Goal: Task Accomplishment & Management: Use online tool/utility

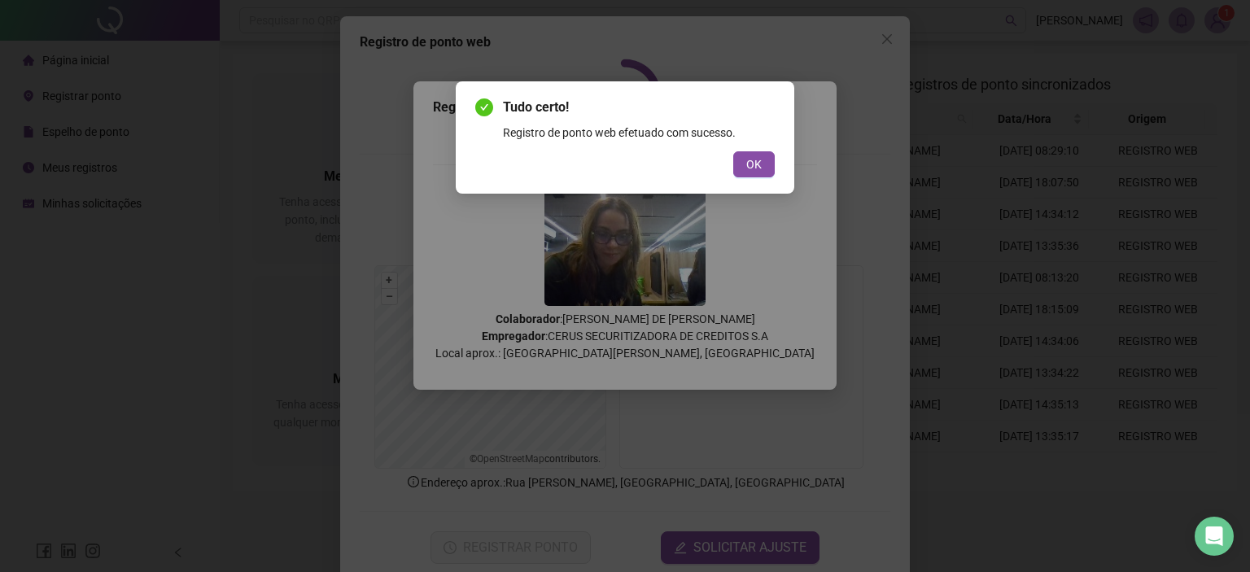
click at [592, 271] on div "Tudo certo! Registro de ponto web efetuado com sucesso. OK" at bounding box center [625, 286] width 1250 height 572
click at [747, 163] on span "OK" at bounding box center [753, 164] width 15 height 18
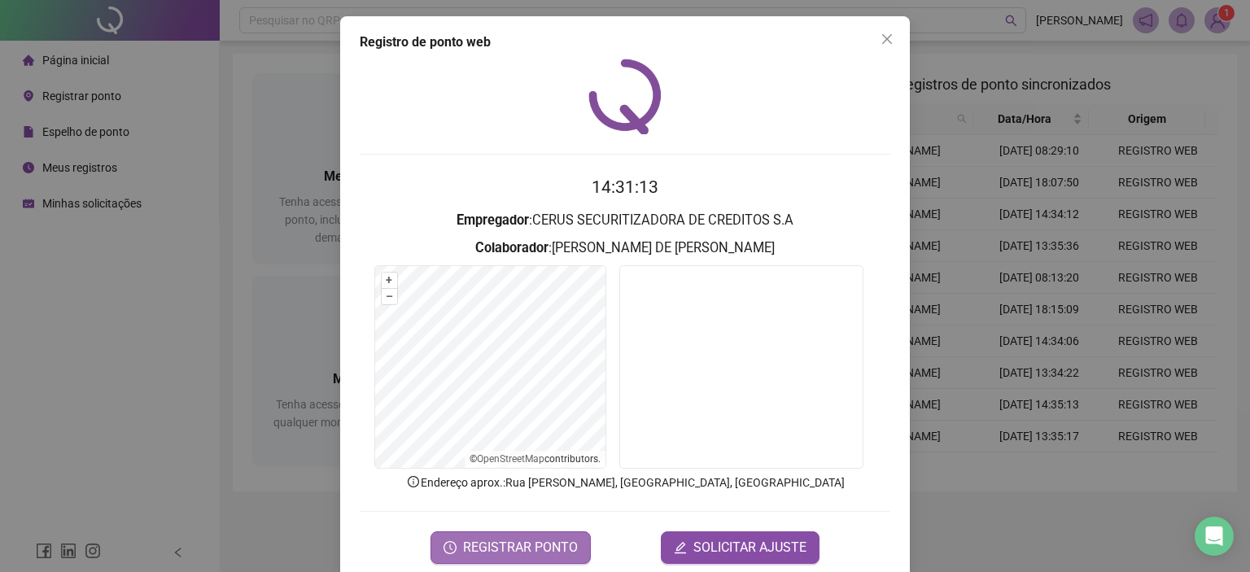
click at [530, 543] on span "REGISTRAR PONTO" at bounding box center [520, 548] width 115 height 20
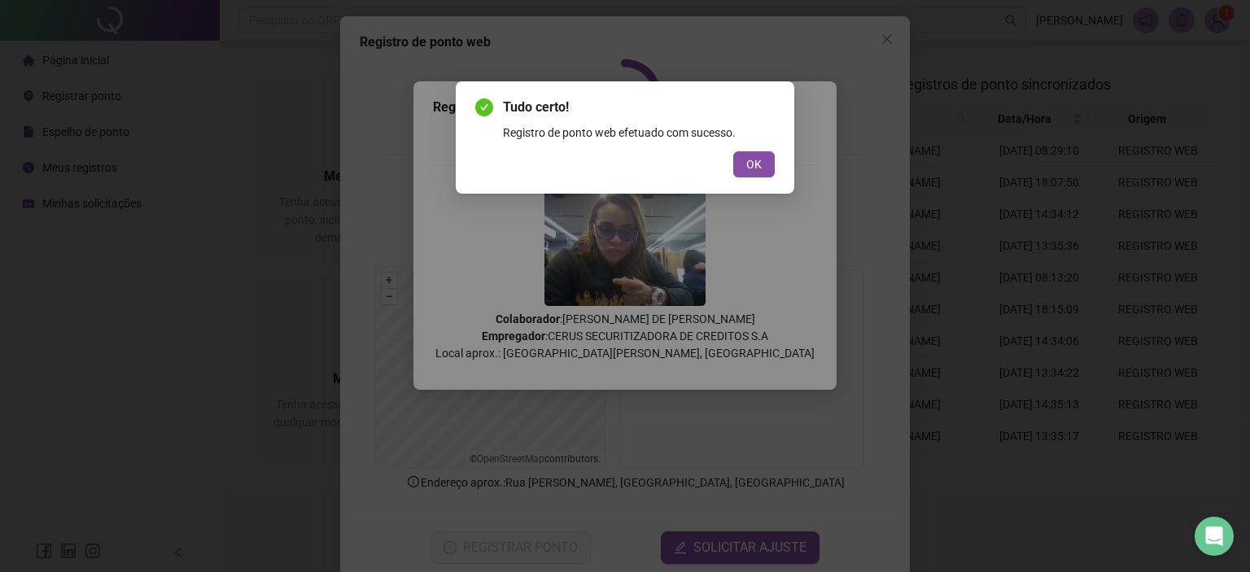
click at [744, 165] on button "OK" at bounding box center [753, 164] width 41 height 26
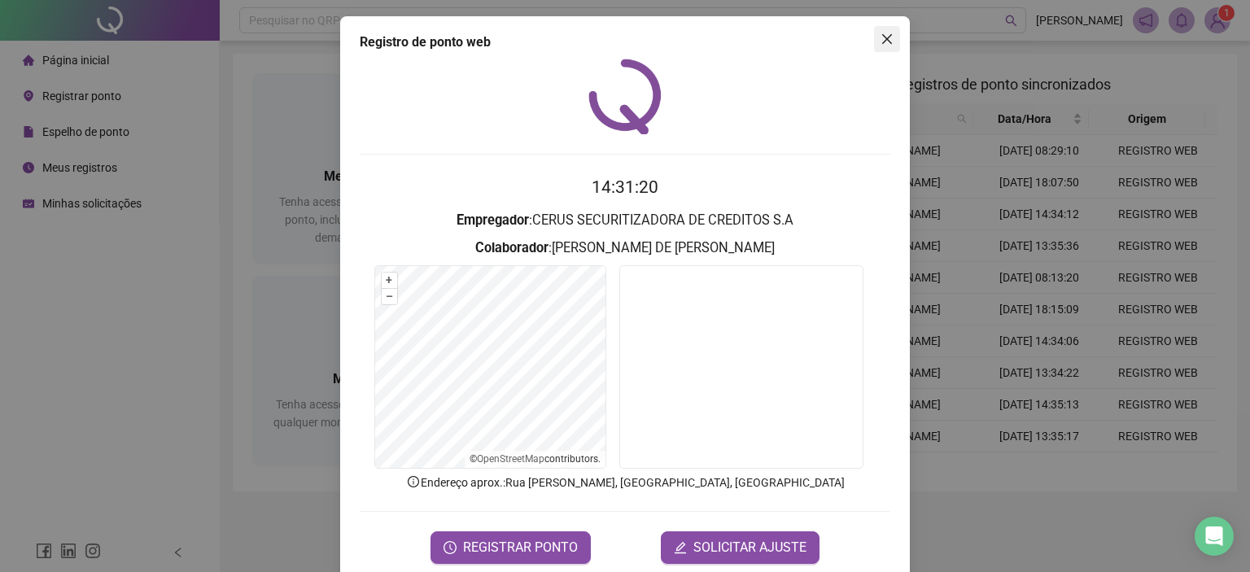
click at [888, 36] on span "Close" at bounding box center [887, 39] width 26 height 13
